Goal: Information Seeking & Learning: Learn about a topic

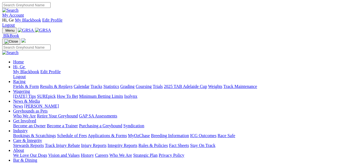
click at [119, 84] on link "Statistics" at bounding box center [111, 86] width 16 height 5
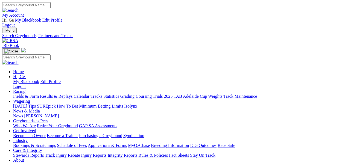
select select "cannington"
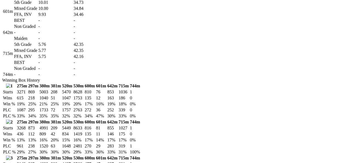
scroll to position [608, 0]
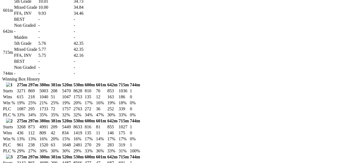
click at [73, 16] on td "9.93" at bounding box center [55, 13] width 35 height 5
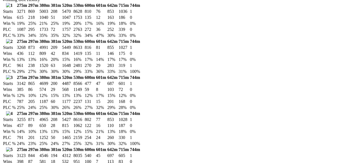
scroll to position [699, 0]
